Goal: Information Seeking & Learning: Learn about a topic

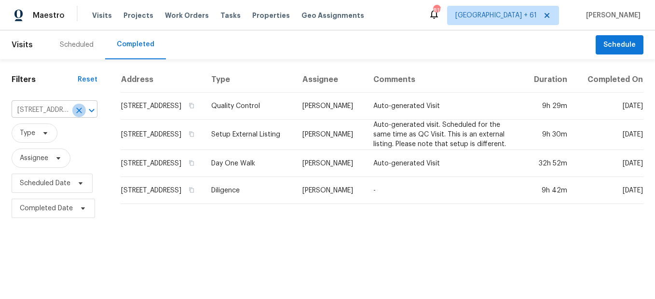
click at [76, 113] on icon "Clear" at bounding box center [79, 111] width 10 height 10
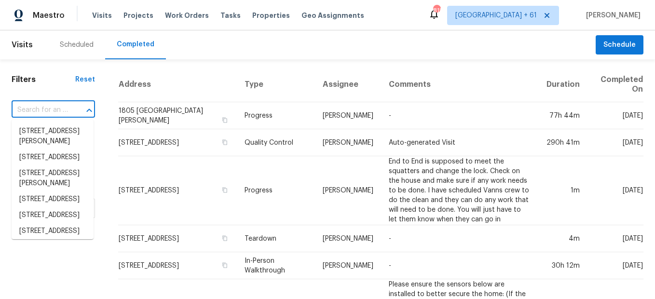
click at [57, 107] on input "text" at bounding box center [40, 110] width 56 height 15
paste input "[STREET_ADDRESS][PERSON_NAME]"
type input "[STREET_ADDRESS][PERSON_NAME]"
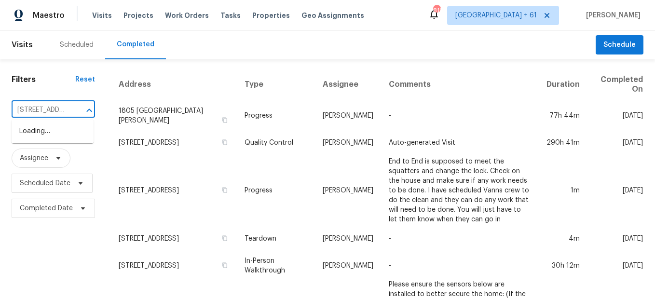
scroll to position [0, 48]
click at [63, 135] on li "[STREET_ADDRESS][PERSON_NAME]" at bounding box center [53, 136] width 82 height 26
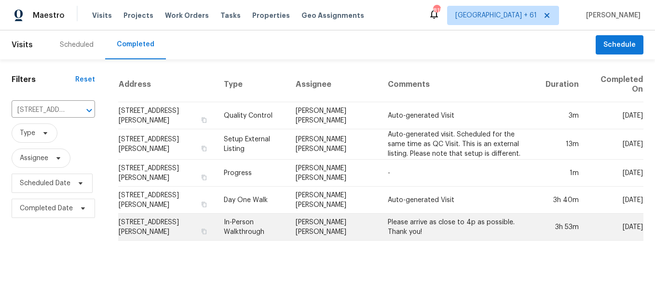
click at [243, 219] on td "In-Person Walkthrough" at bounding box center [252, 227] width 72 height 27
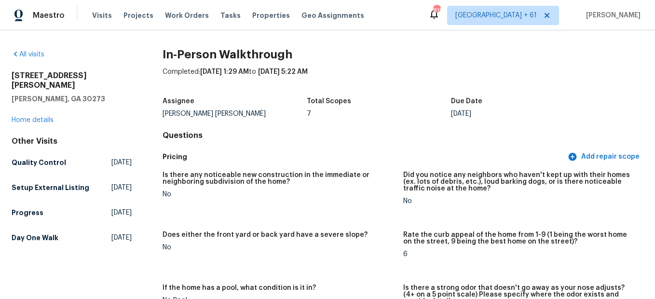
click at [213, 203] on figure "Is there any noticeable new construction in the immediate or neighboring subdiv…" at bounding box center [282, 196] width 240 height 48
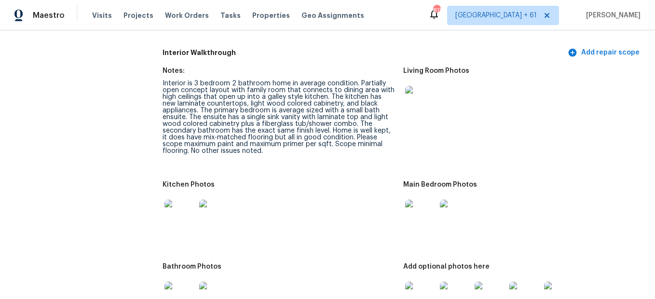
scroll to position [1048, 0]
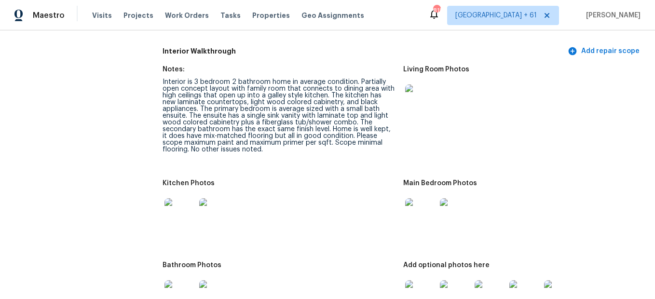
click at [418, 105] on img at bounding box center [420, 99] width 31 height 31
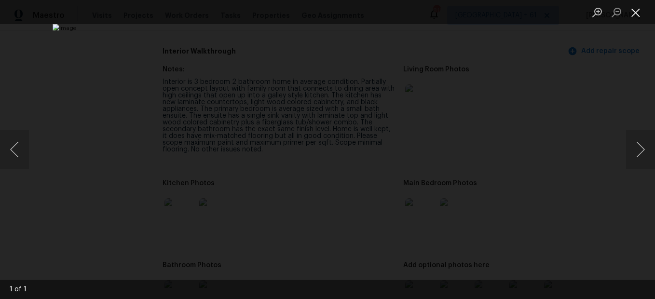
click at [632, 19] on li "Lightbox" at bounding box center [635, 12] width 19 height 24
click at [632, 19] on button "Close lightbox" at bounding box center [635, 12] width 19 height 17
